Goal: Find specific page/section: Find specific page/section

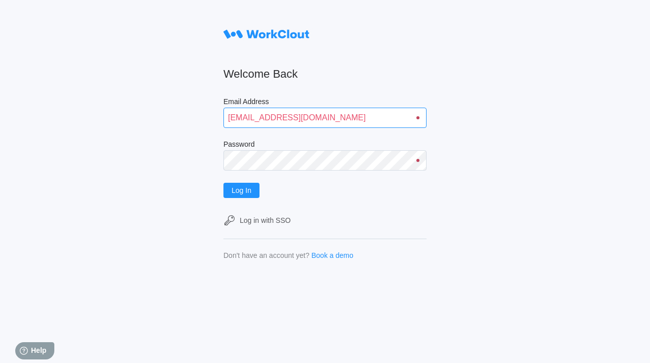
type input "[EMAIL_ADDRESS][DOMAIN_NAME]"
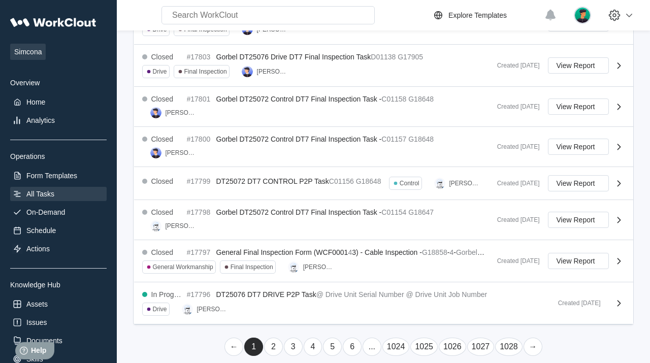
click at [373, 338] on link "..." at bounding box center [372, 347] width 19 height 18
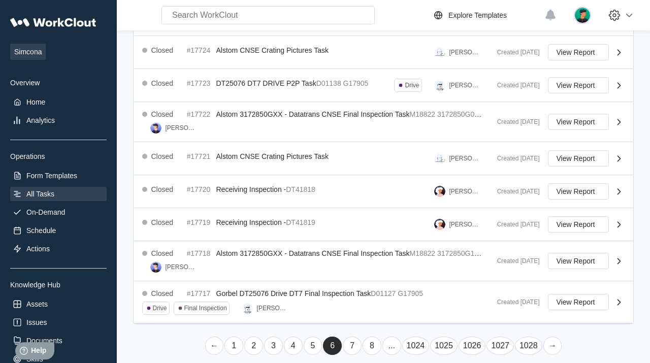
click at [392, 338] on link "..." at bounding box center [391, 346] width 19 height 18
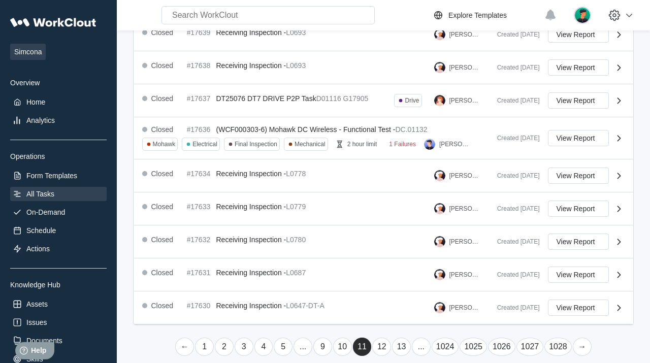
click at [422, 338] on link "..." at bounding box center [421, 347] width 19 height 18
